Goal: Task Accomplishment & Management: Manage account settings

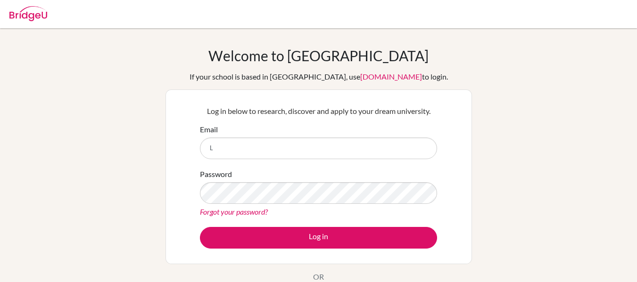
type input "[EMAIL_ADDRESS][DOMAIN_NAME]"
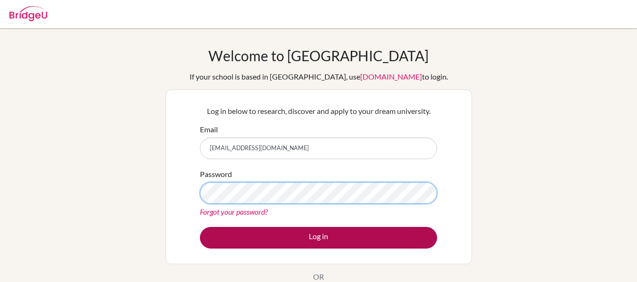
click at [200, 227] on button "Log in" at bounding box center [318, 238] width 237 height 22
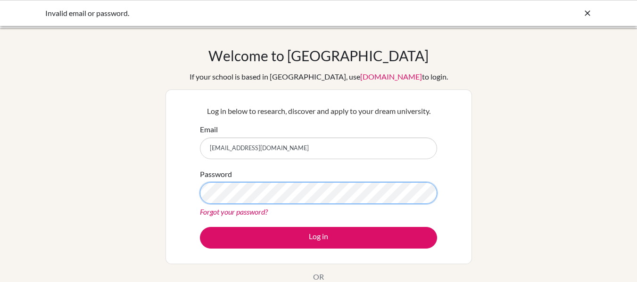
click at [200, 227] on button "Log in" at bounding box center [318, 238] width 237 height 22
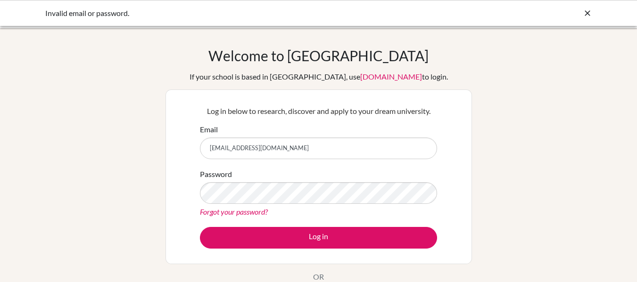
click at [212, 150] on input "[EMAIL_ADDRESS][DOMAIN_NAME]" at bounding box center [318, 149] width 237 height 22
type input "[EMAIL_ADDRESS][DOMAIN_NAME]"
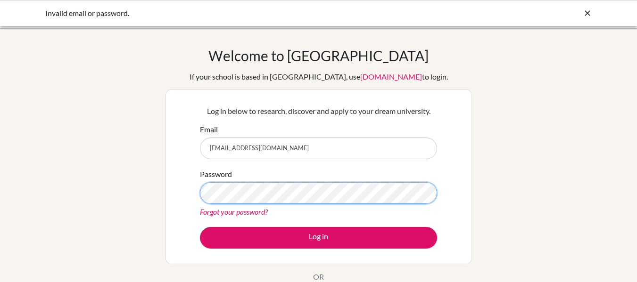
click at [200, 227] on button "Log in" at bounding box center [318, 238] width 237 height 22
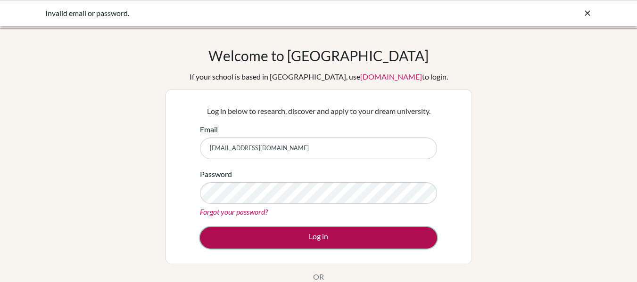
click at [257, 242] on button "Log in" at bounding box center [318, 238] width 237 height 22
